Goal: Find specific page/section: Find specific page/section

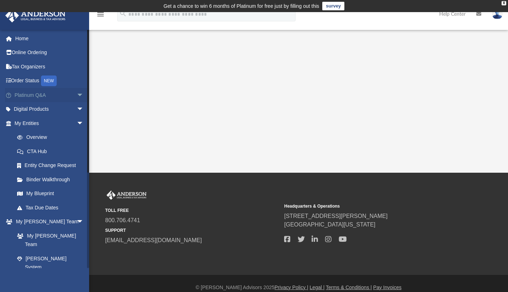
click at [77, 96] on span "arrow_drop_down" at bounding box center [84, 95] width 14 height 15
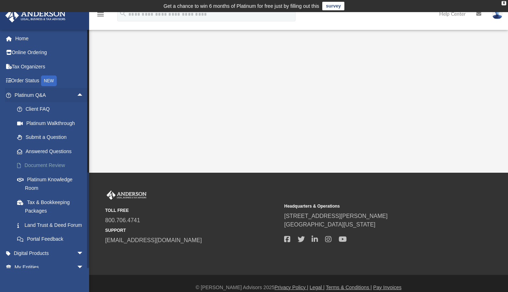
click at [65, 161] on link "Document Review" at bounding box center [52, 166] width 84 height 14
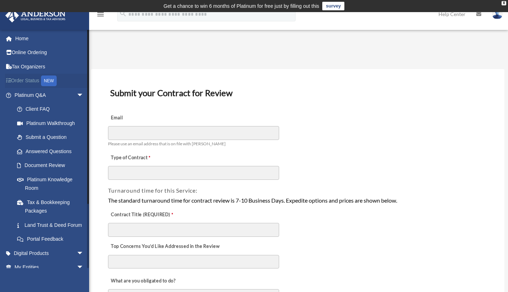
click at [51, 80] on div "NEW" at bounding box center [49, 81] width 16 height 11
click at [69, 151] on link "Answered Questions" at bounding box center [52, 151] width 84 height 14
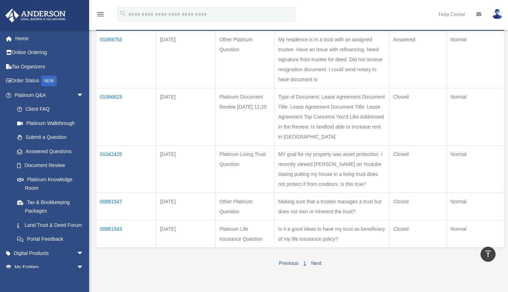
scroll to position [114, 0]
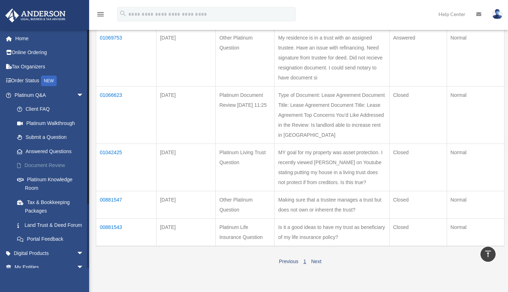
click at [60, 166] on link "Document Review" at bounding box center [52, 166] width 84 height 14
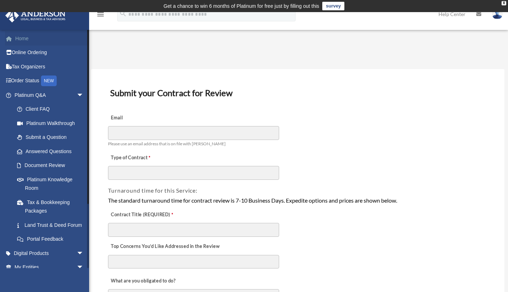
click at [28, 38] on link "Home" at bounding box center [49, 38] width 89 height 14
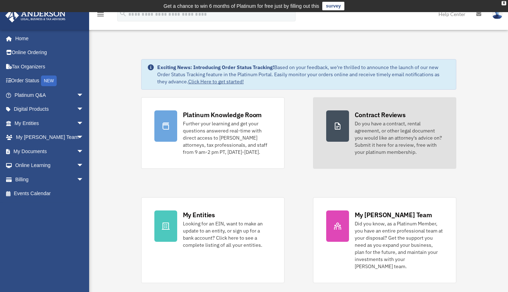
click at [379, 139] on div "Do you have a contract, rental agreement, or other legal document you would lik…" at bounding box center [398, 138] width 88 height 36
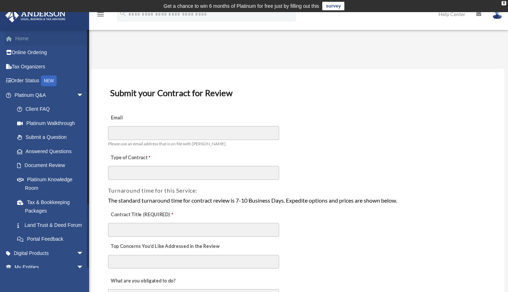
click at [20, 41] on link "Home" at bounding box center [49, 38] width 89 height 14
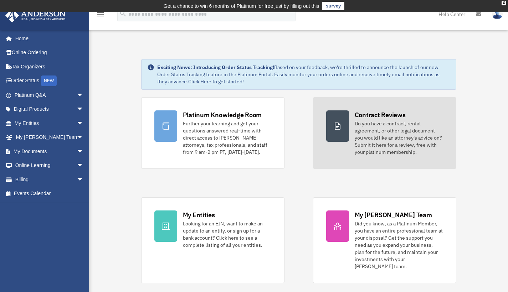
click at [375, 134] on div "Do you have a contract, rental agreement, or other legal document you would lik…" at bounding box center [398, 138] width 88 height 36
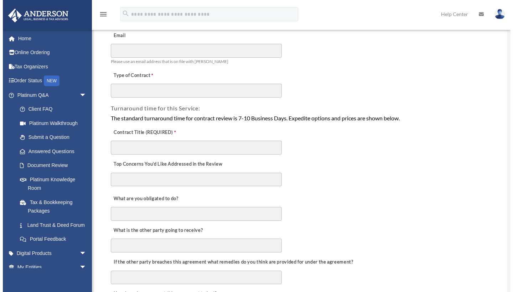
scroll to position [81, 0]
